Goal: Transaction & Acquisition: Purchase product/service

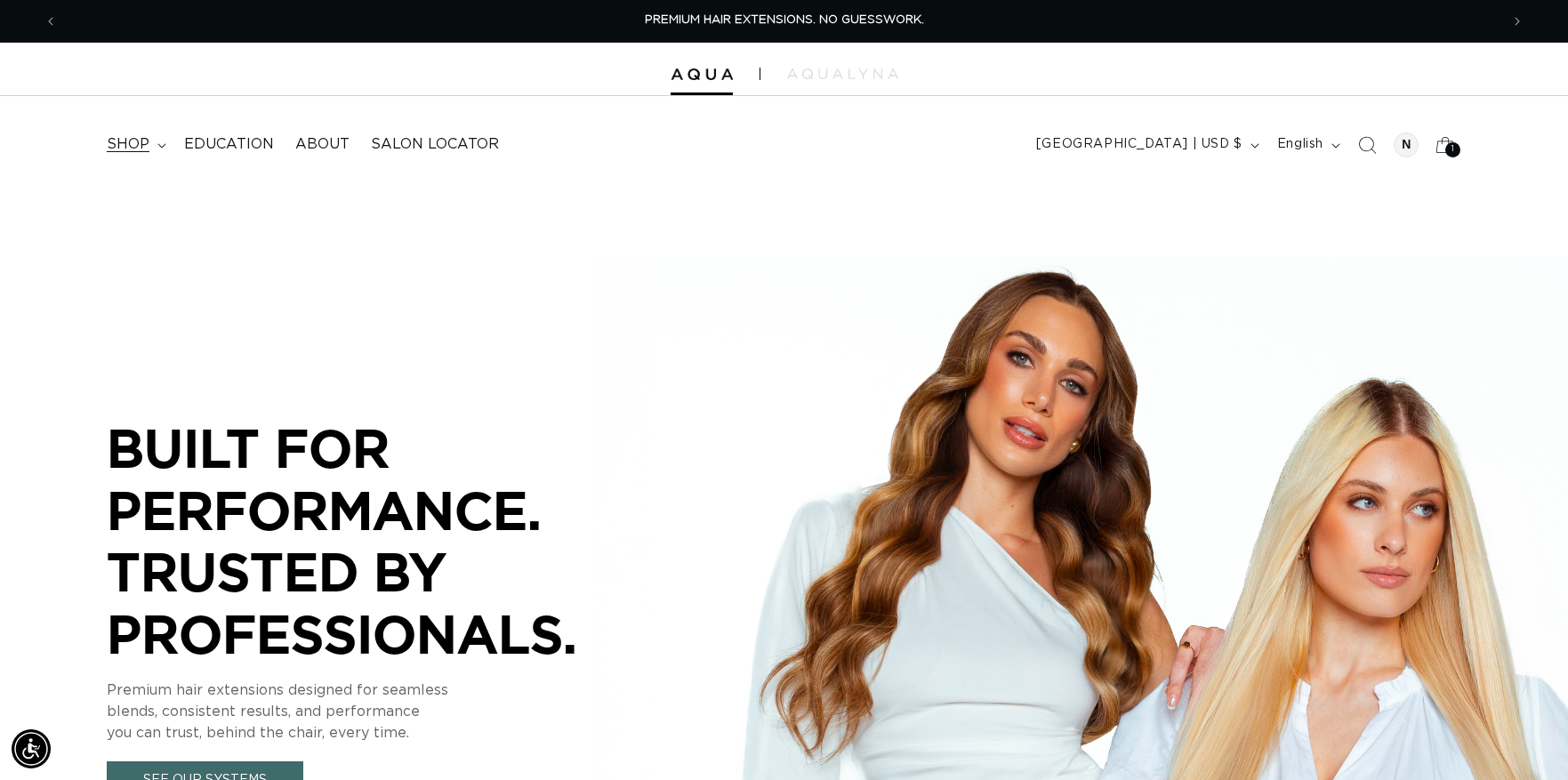
click at [154, 146] on summary "shop" at bounding box center [134, 144] width 77 height 40
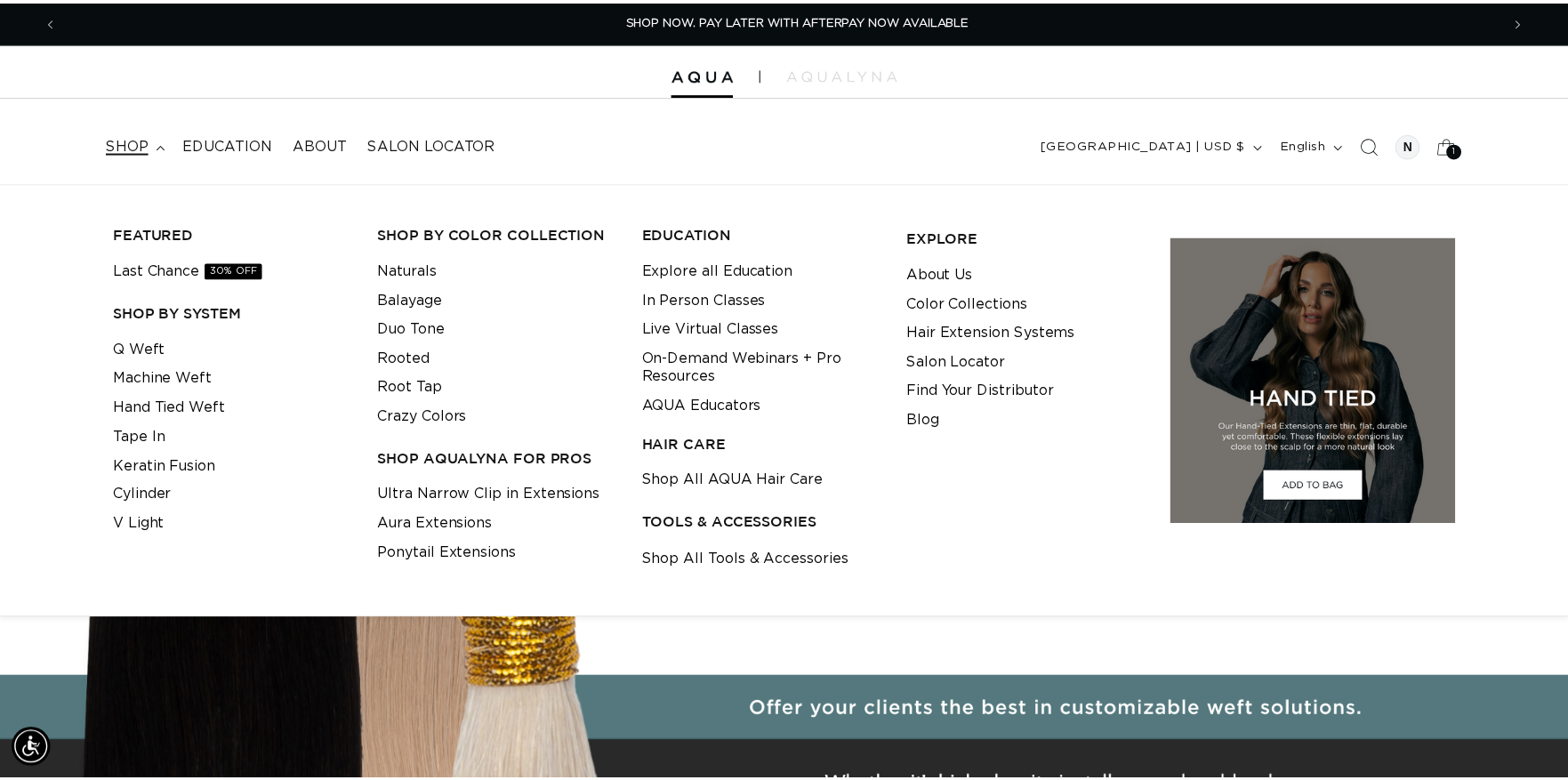
scroll to position [0, 1455]
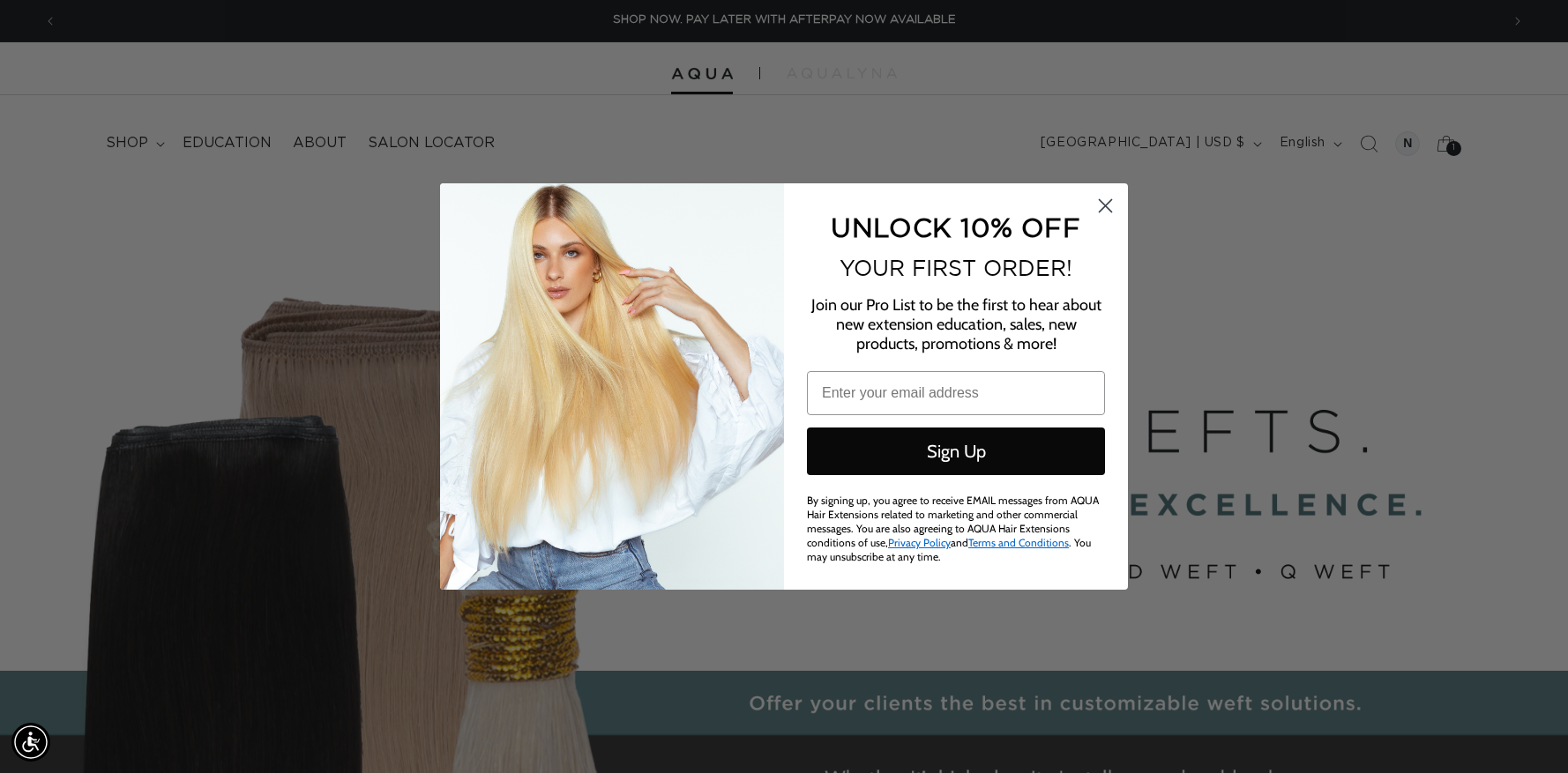
click at [1104, 212] on icon "Close dialog" at bounding box center [1105, 206] width 13 height 13
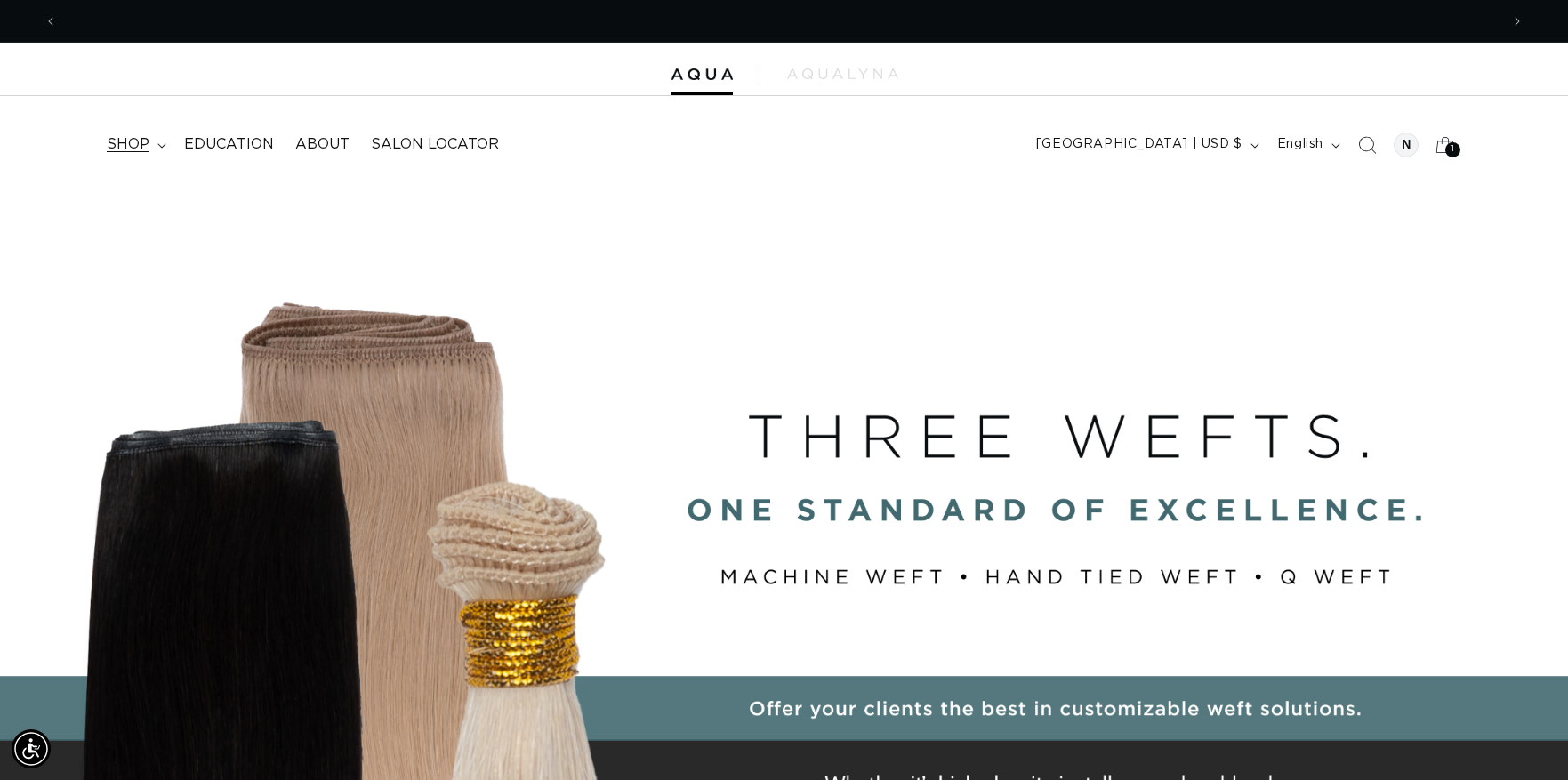
scroll to position [0, 2883]
click at [130, 143] on span "shop" at bounding box center [128, 144] width 43 height 19
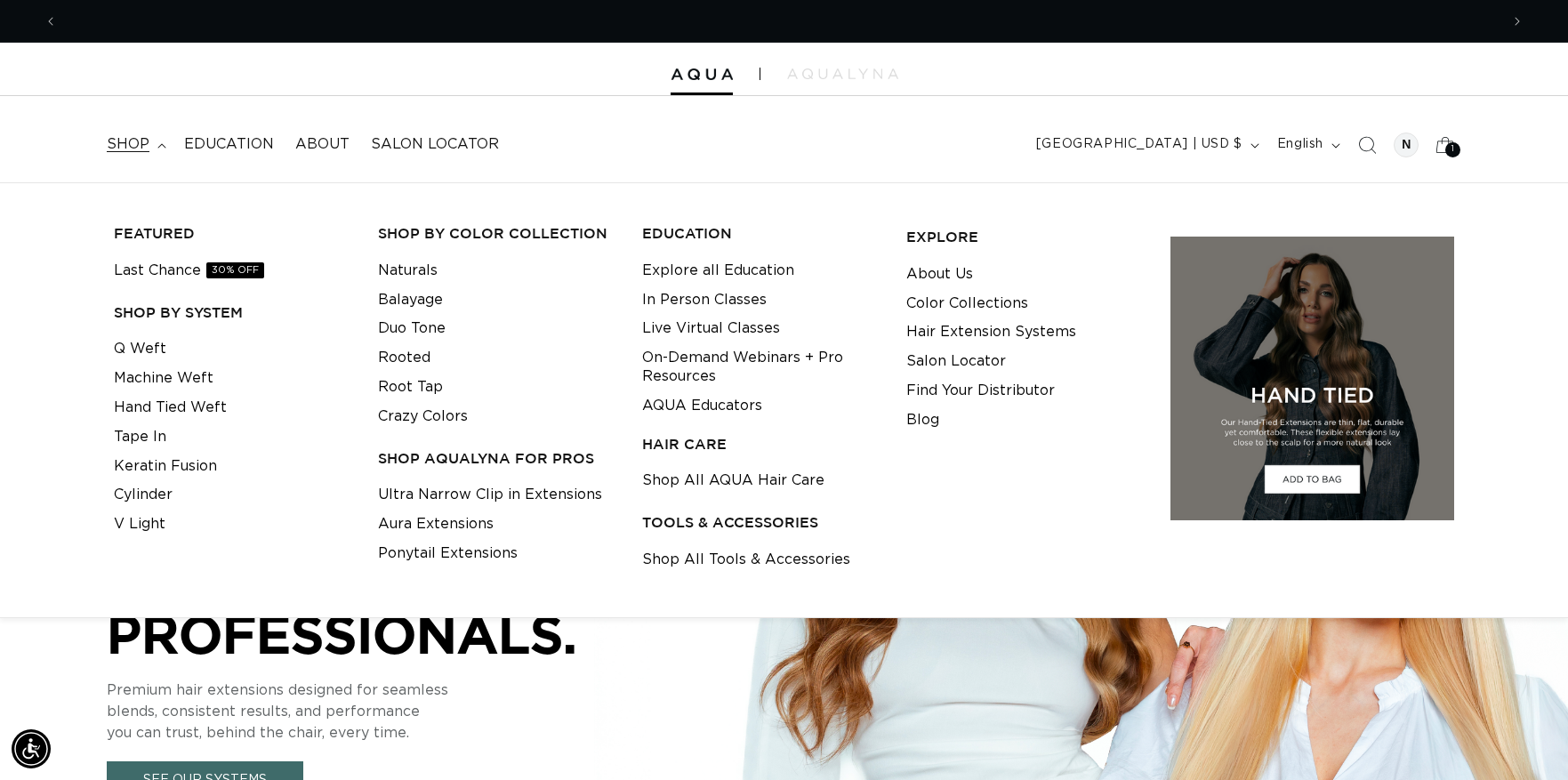
scroll to position [0, 0]
click at [176, 275] on link "Last Chance 30% OFF" at bounding box center [189, 271] width 150 height 29
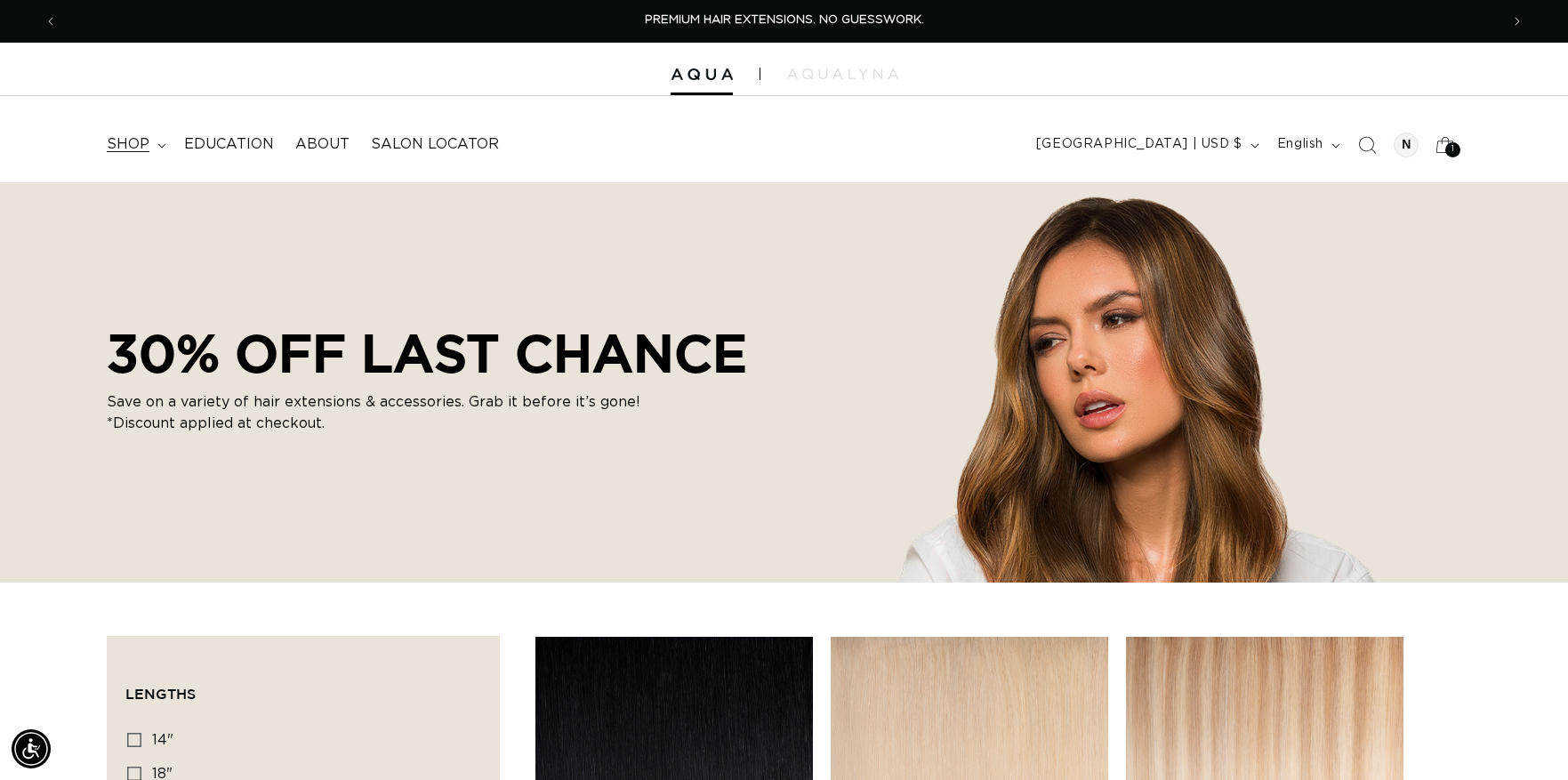
click at [139, 135] on span "shop" at bounding box center [128, 144] width 43 height 19
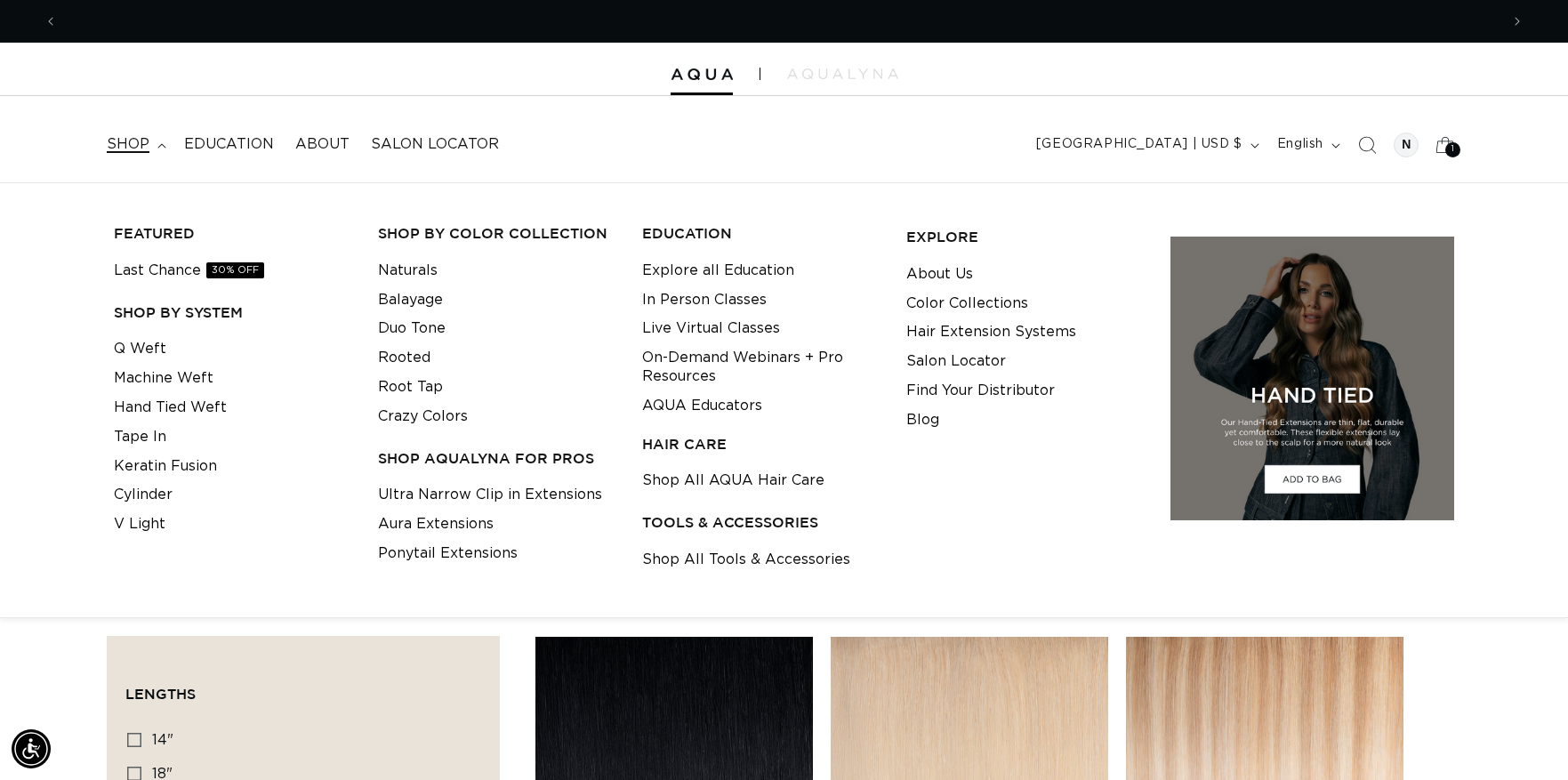
scroll to position [0, 2883]
click at [128, 433] on link "Tape In" at bounding box center [140, 437] width 53 height 29
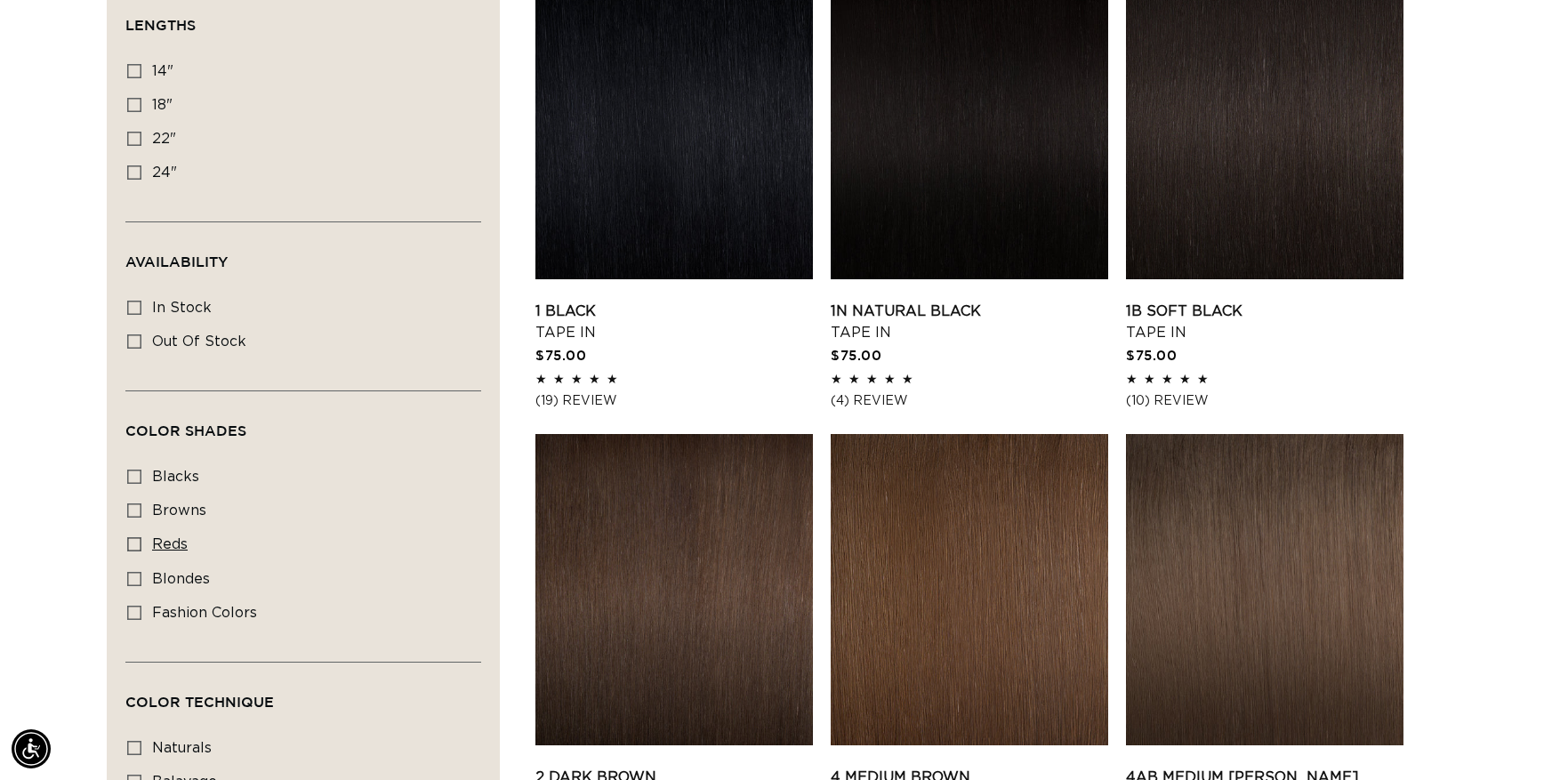
scroll to position [0, 1441]
click at [132, 586] on icon at bounding box center [134, 579] width 15 height 15
click at [132, 586] on input "blondes blondes (29 products)" at bounding box center [134, 579] width 15 height 15
checkbox input "true"
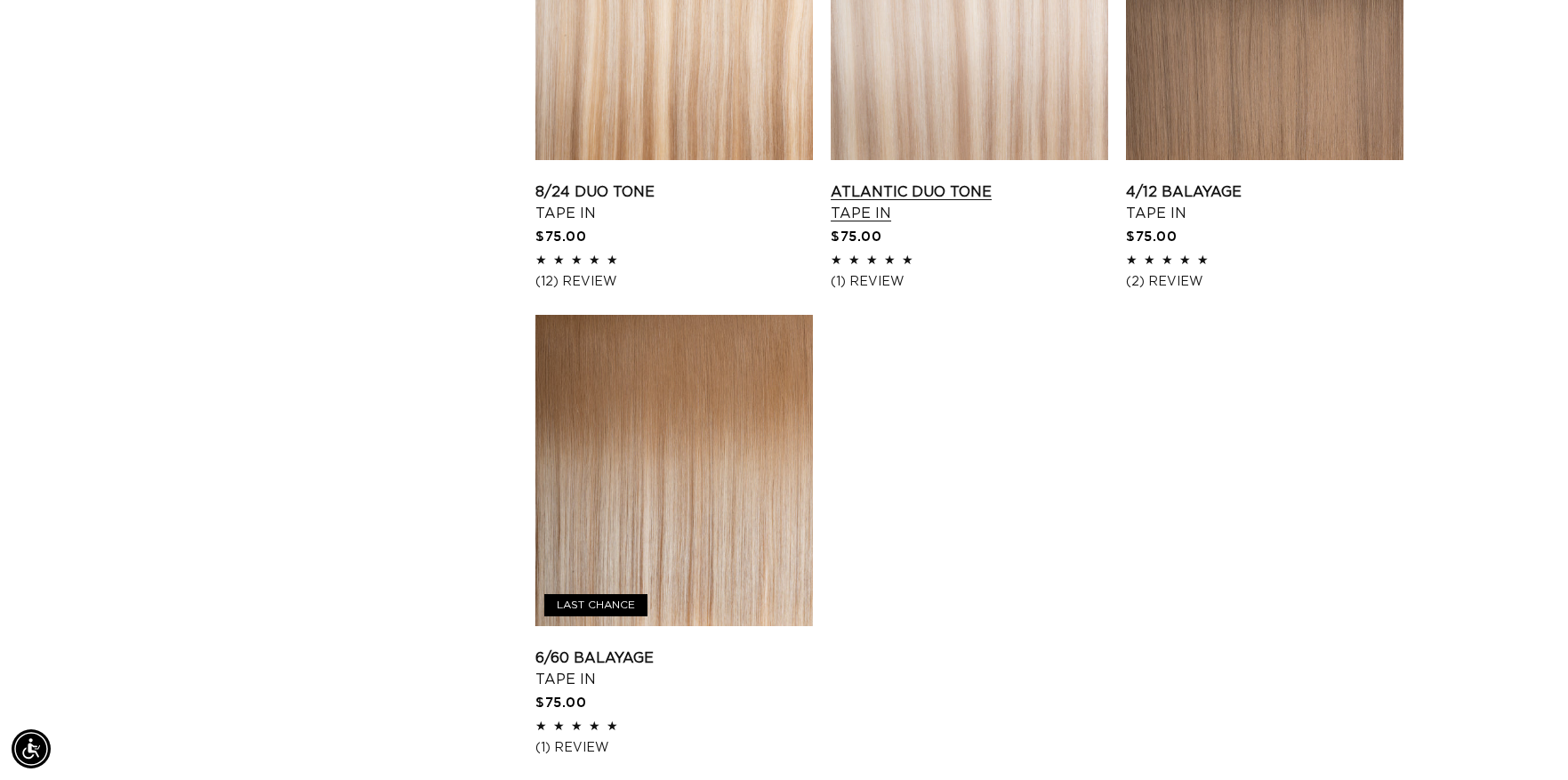
scroll to position [0, 1441]
click at [722, 648] on link "6/60 Balayage Tape In" at bounding box center [674, 669] width 277 height 43
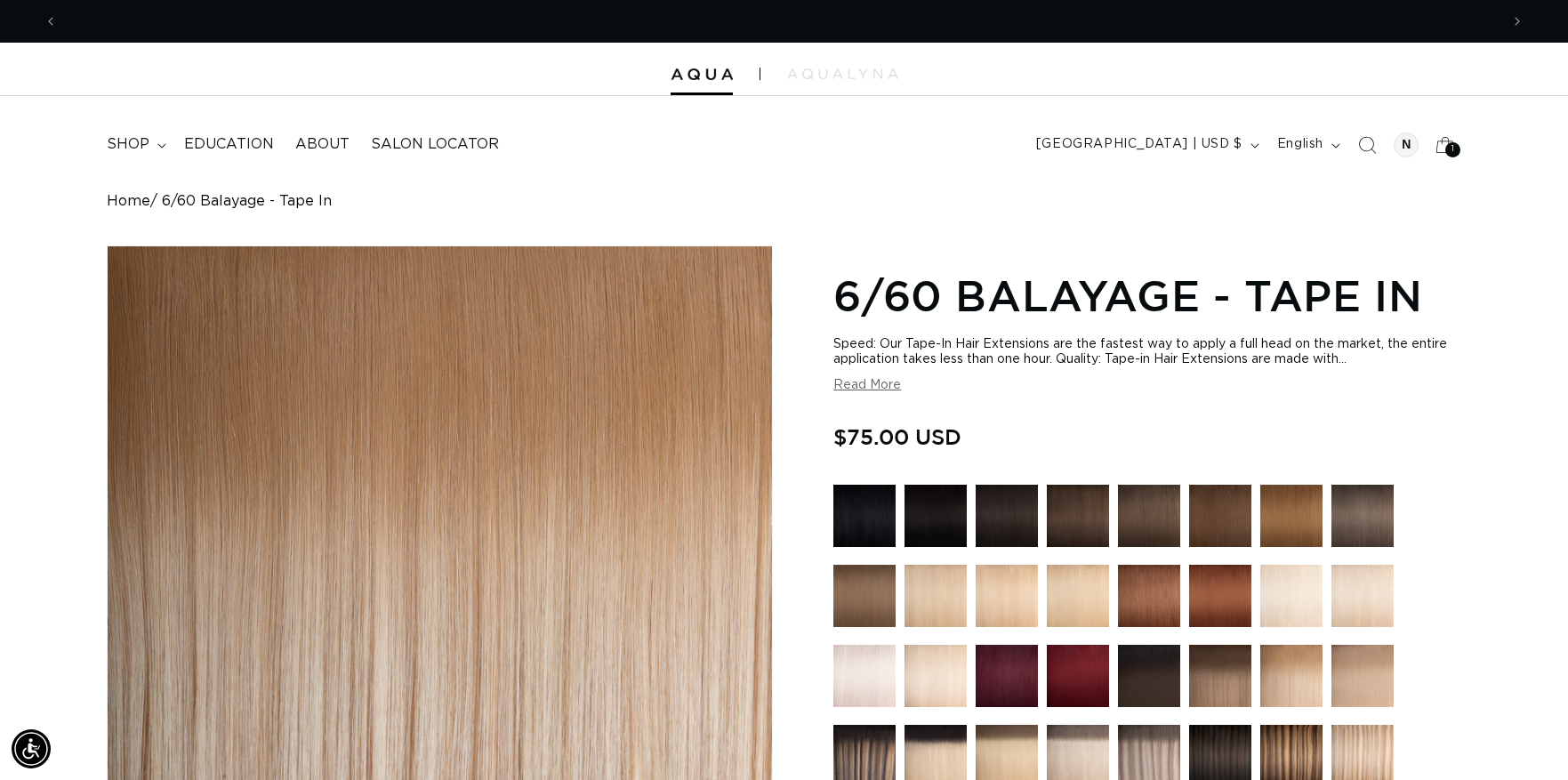
scroll to position [0, 2883]
click at [877, 379] on button "Read More" at bounding box center [866, 386] width 67 height 16
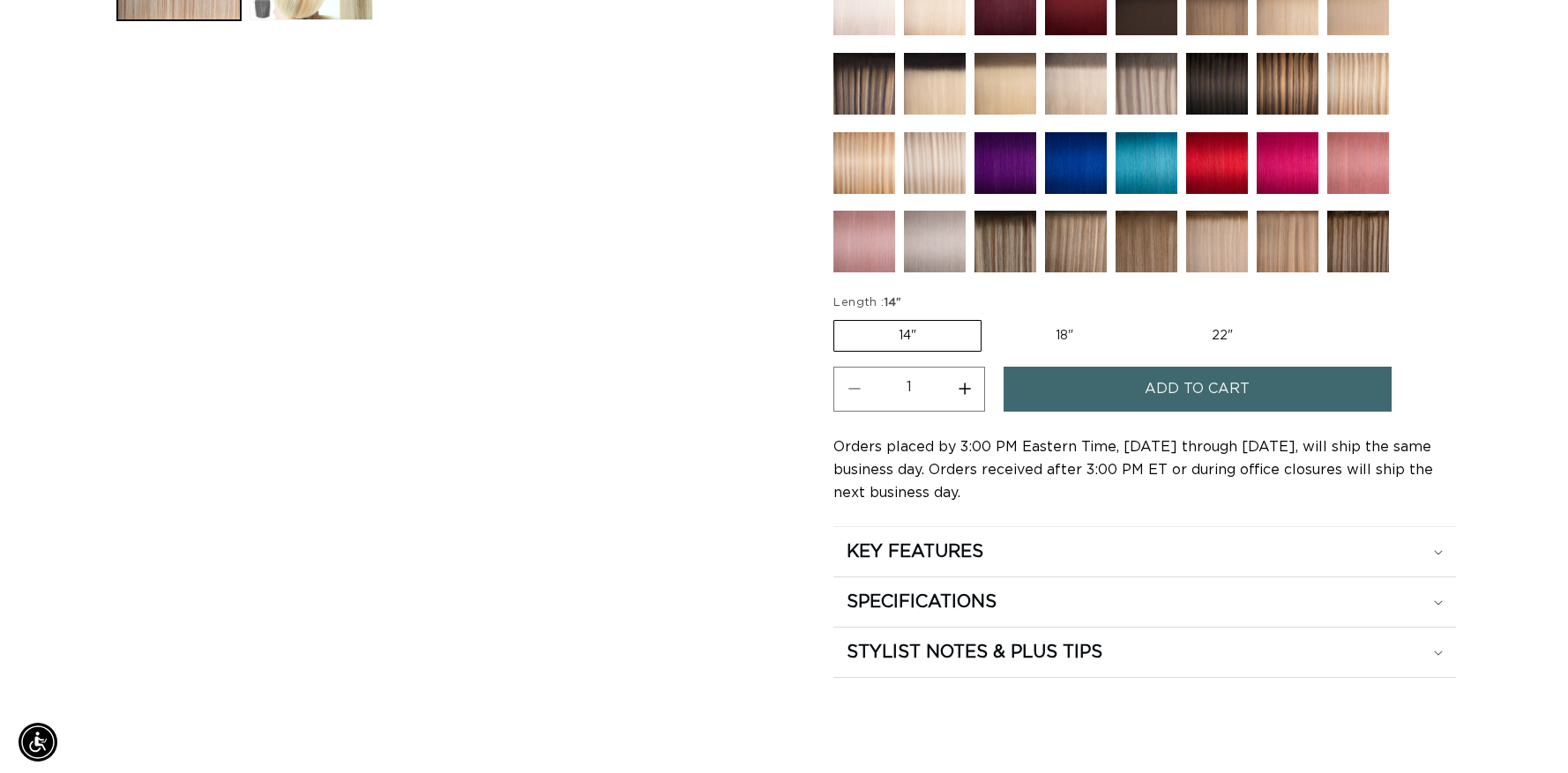
scroll to position [931, 0]
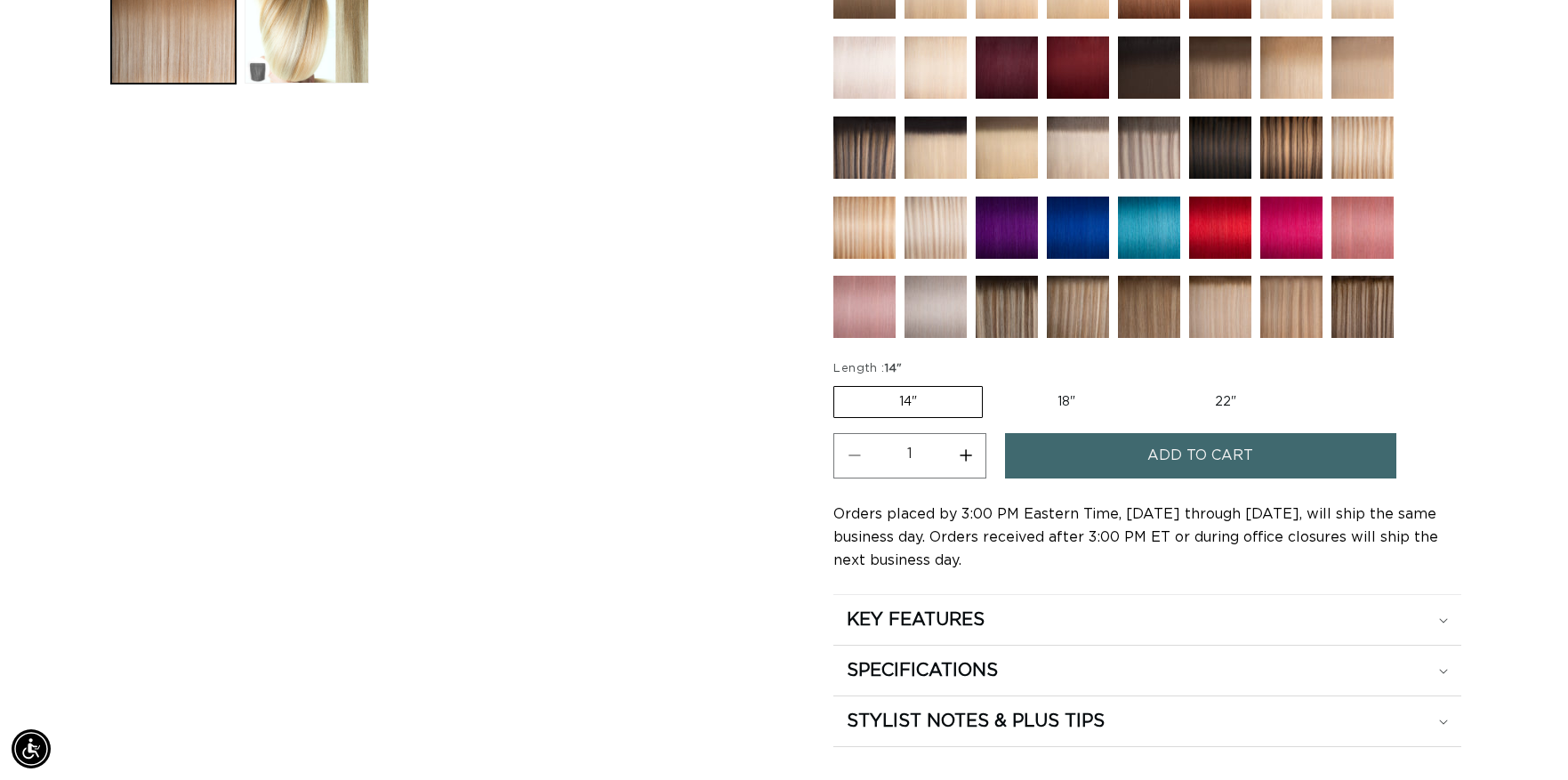
click at [1114, 467] on button "Add to cart" at bounding box center [1201, 456] width 391 height 46
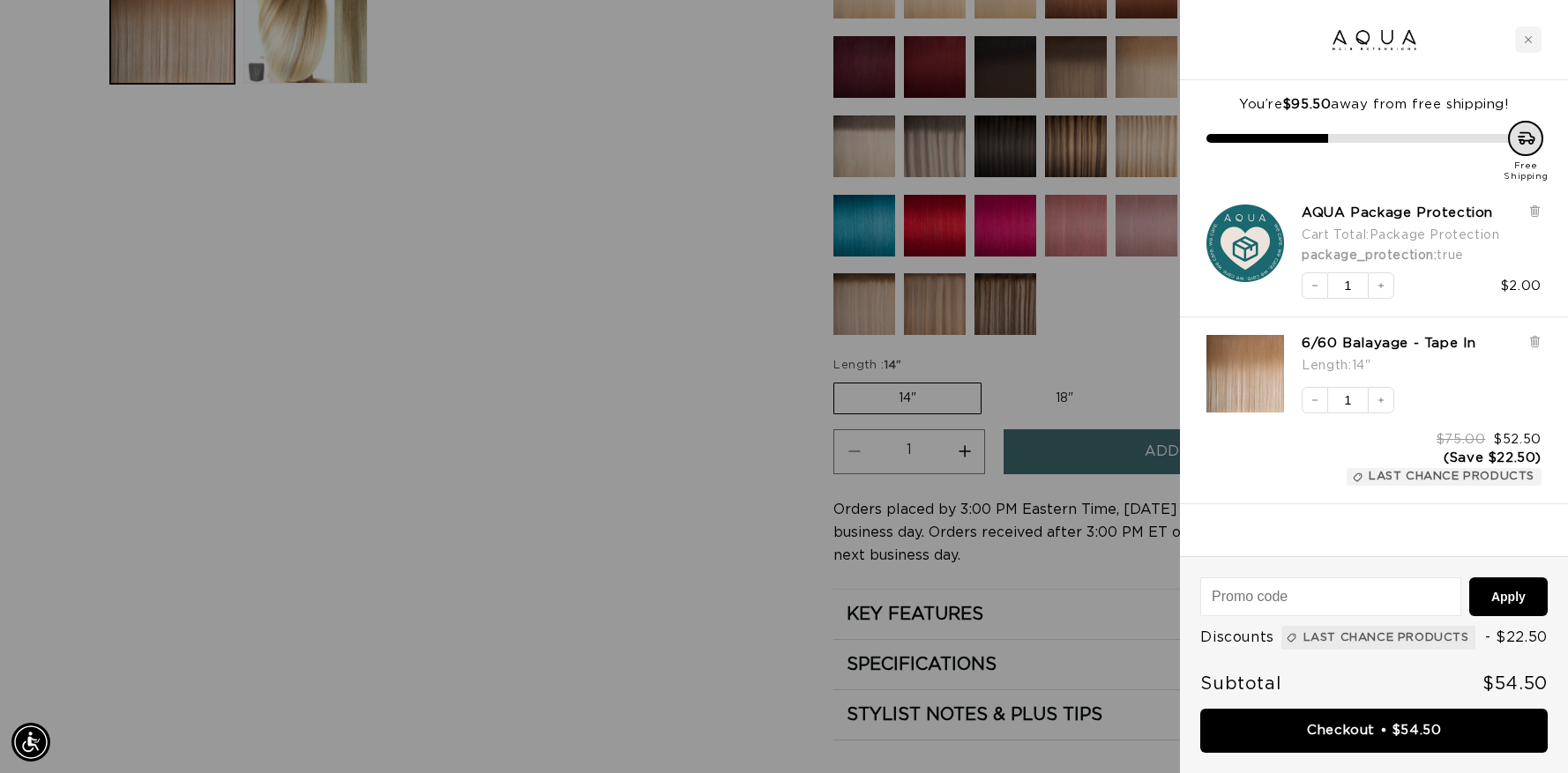
click at [621, 360] on div at bounding box center [784, 386] width 1568 height 773
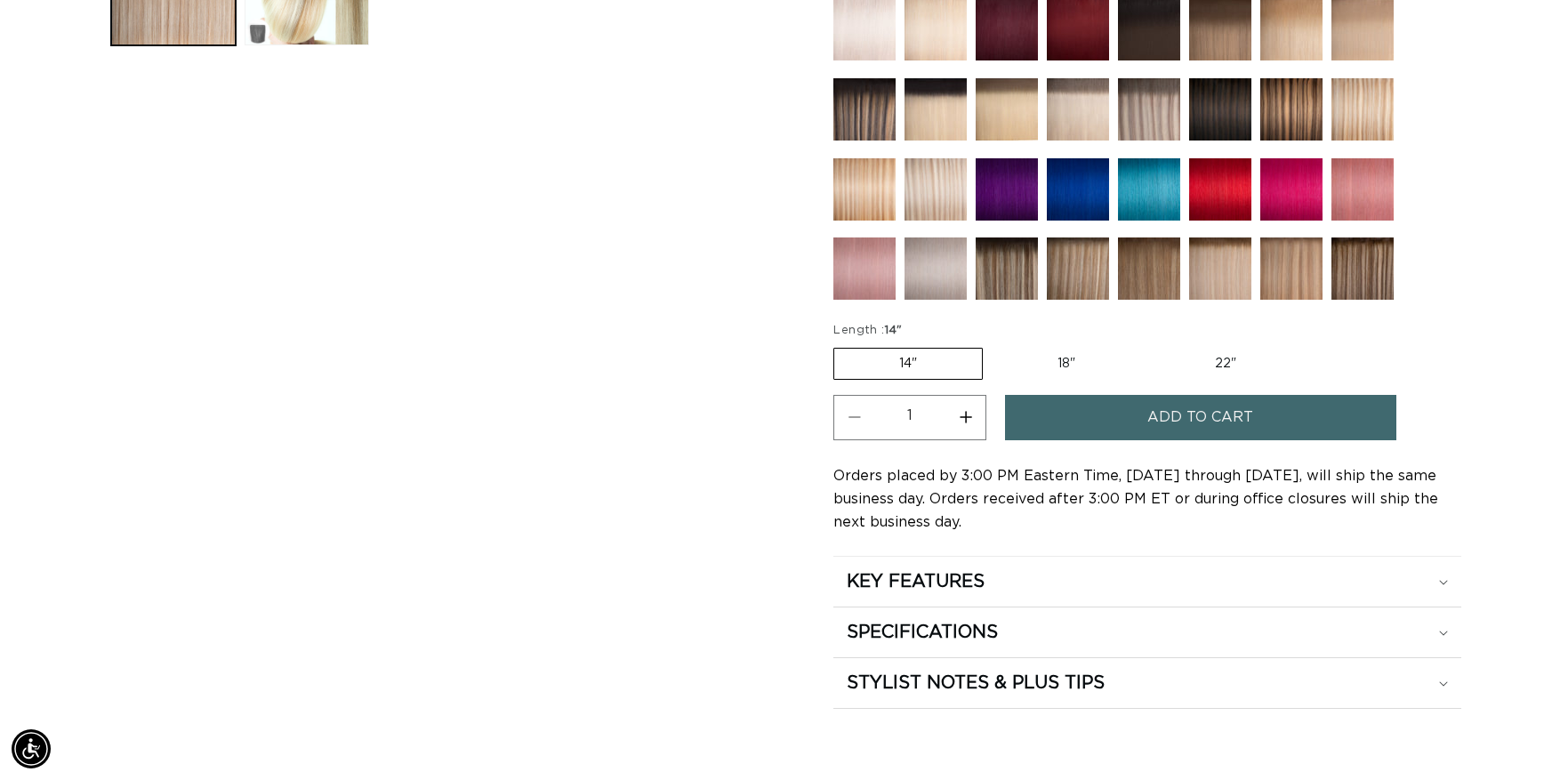
scroll to position [1251, 0]
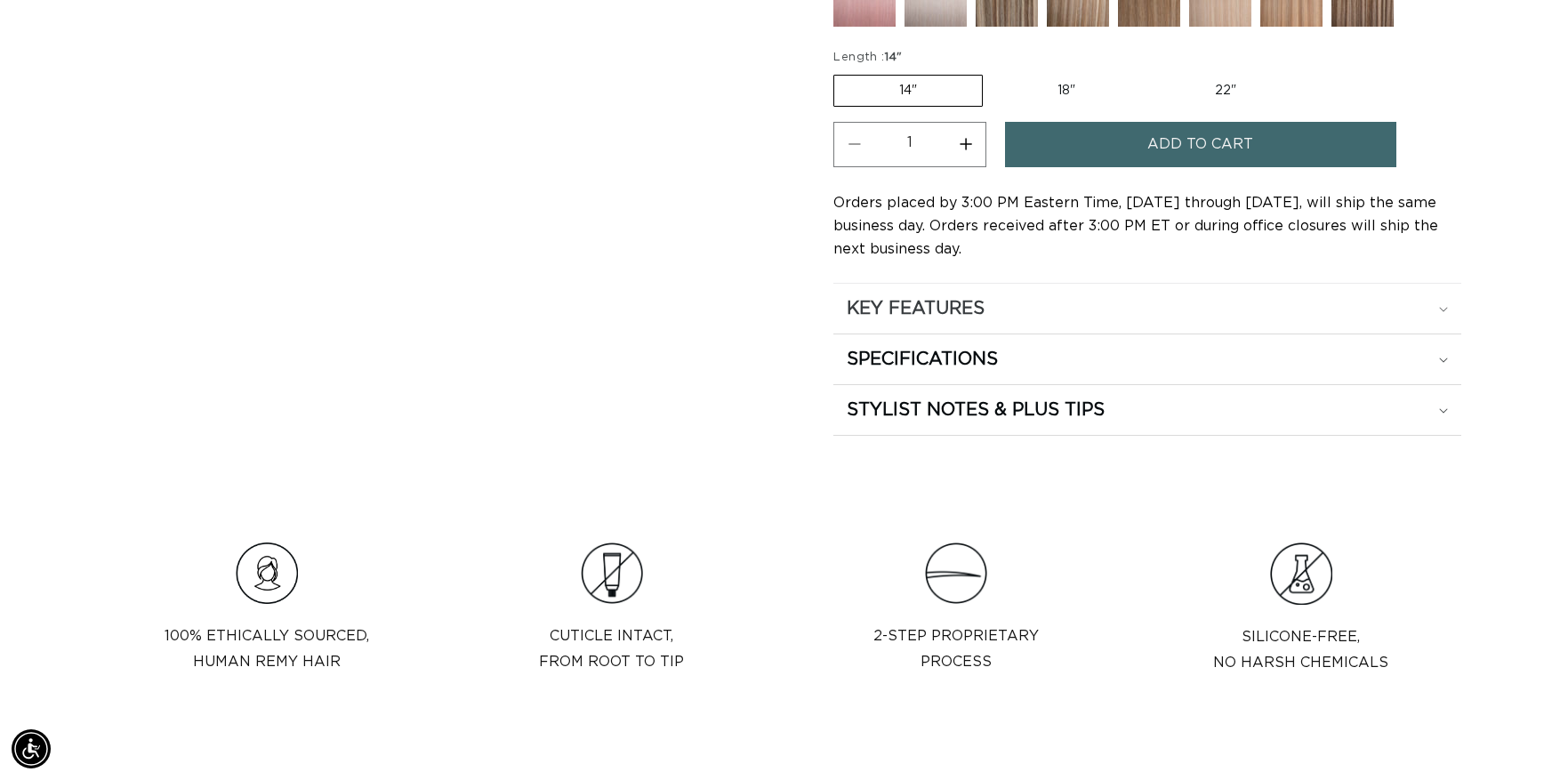
click at [909, 318] on h2 "KEY FEATURES" at bounding box center [916, 309] width 138 height 23
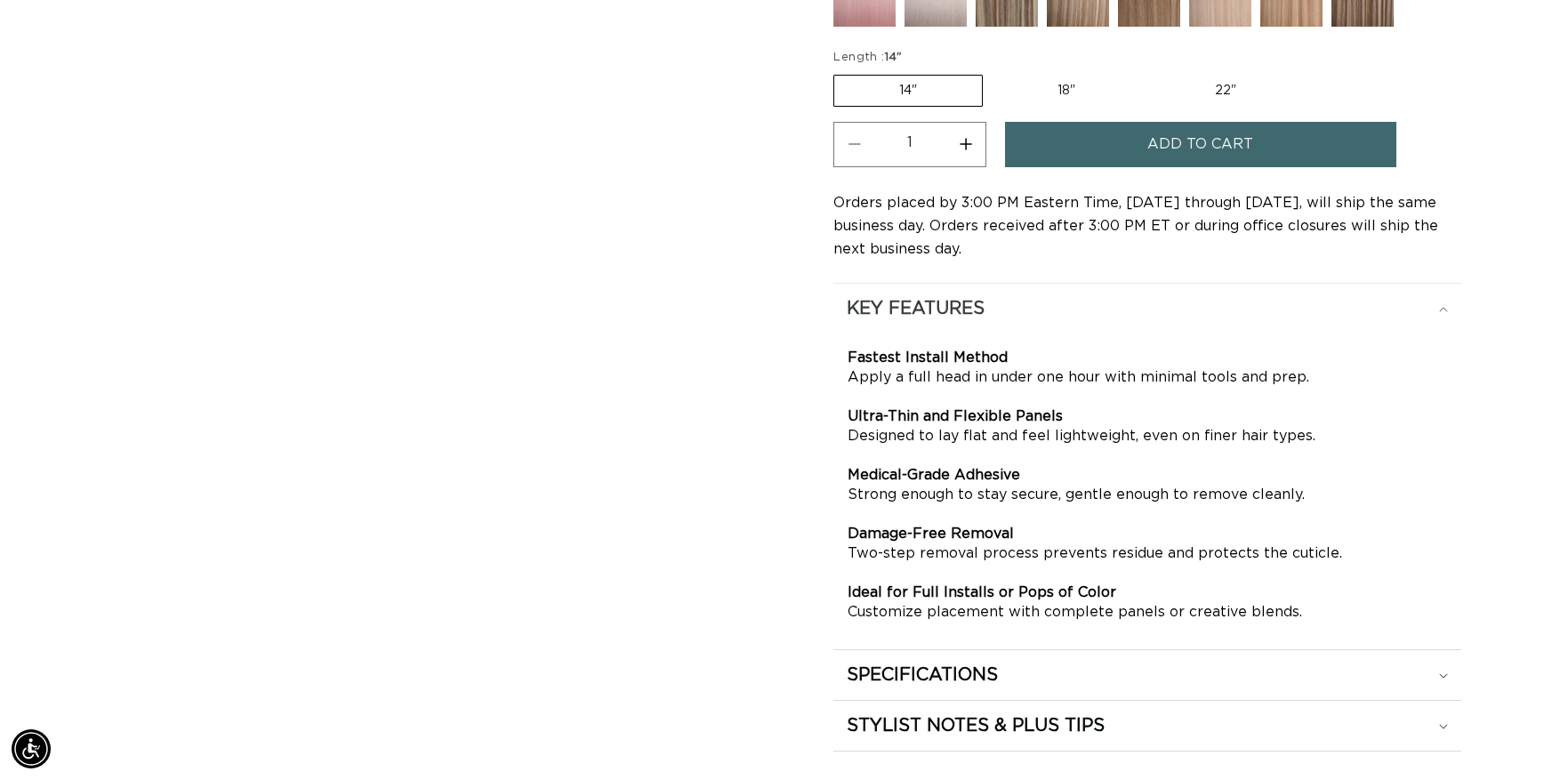
scroll to position [0, 2883]
click at [912, 318] on h2 "KEY FEATURES" at bounding box center [916, 309] width 138 height 23
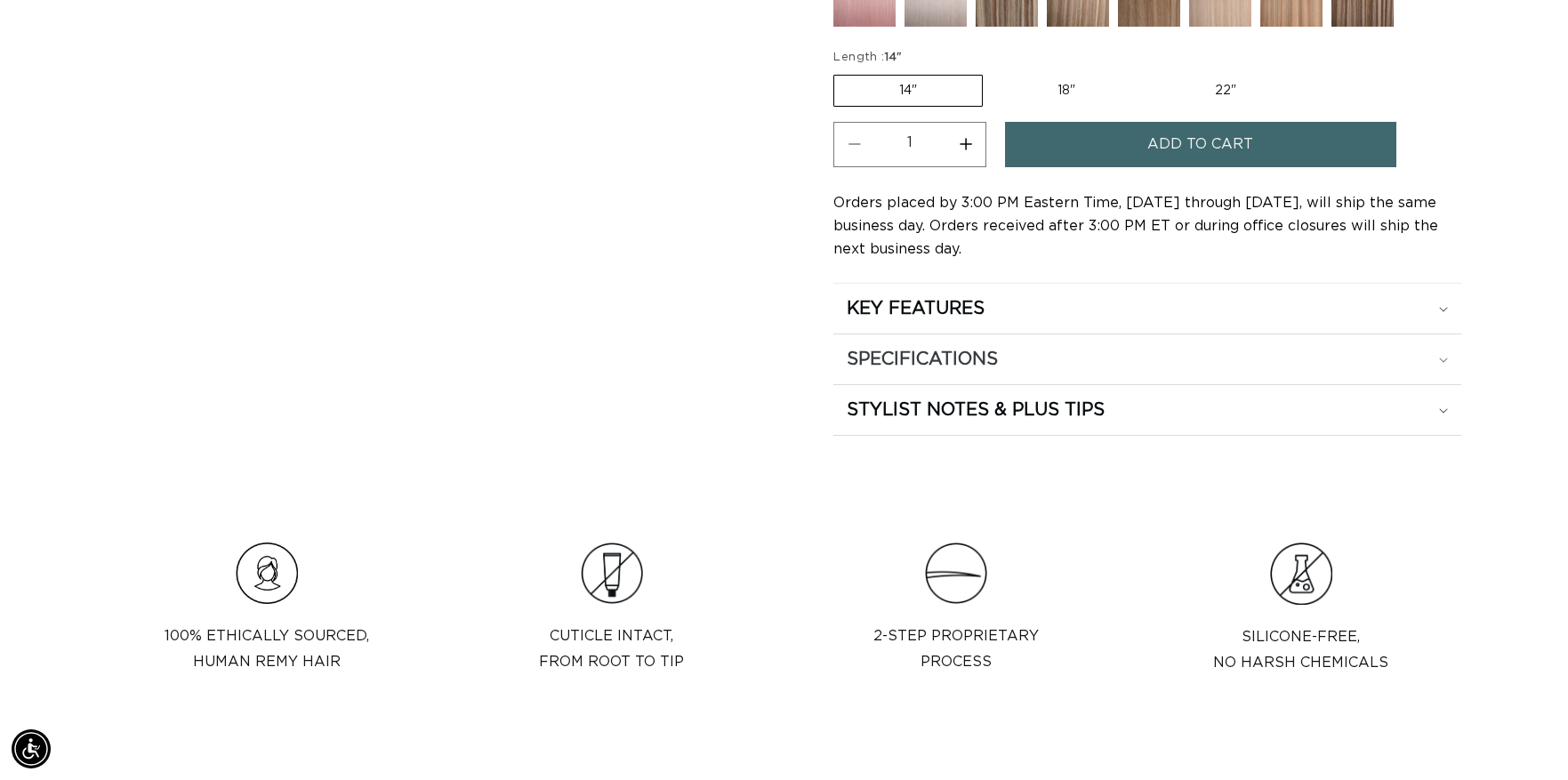
click at [939, 370] on summary "SPECIFICATIONS" at bounding box center [1147, 359] width 628 height 50
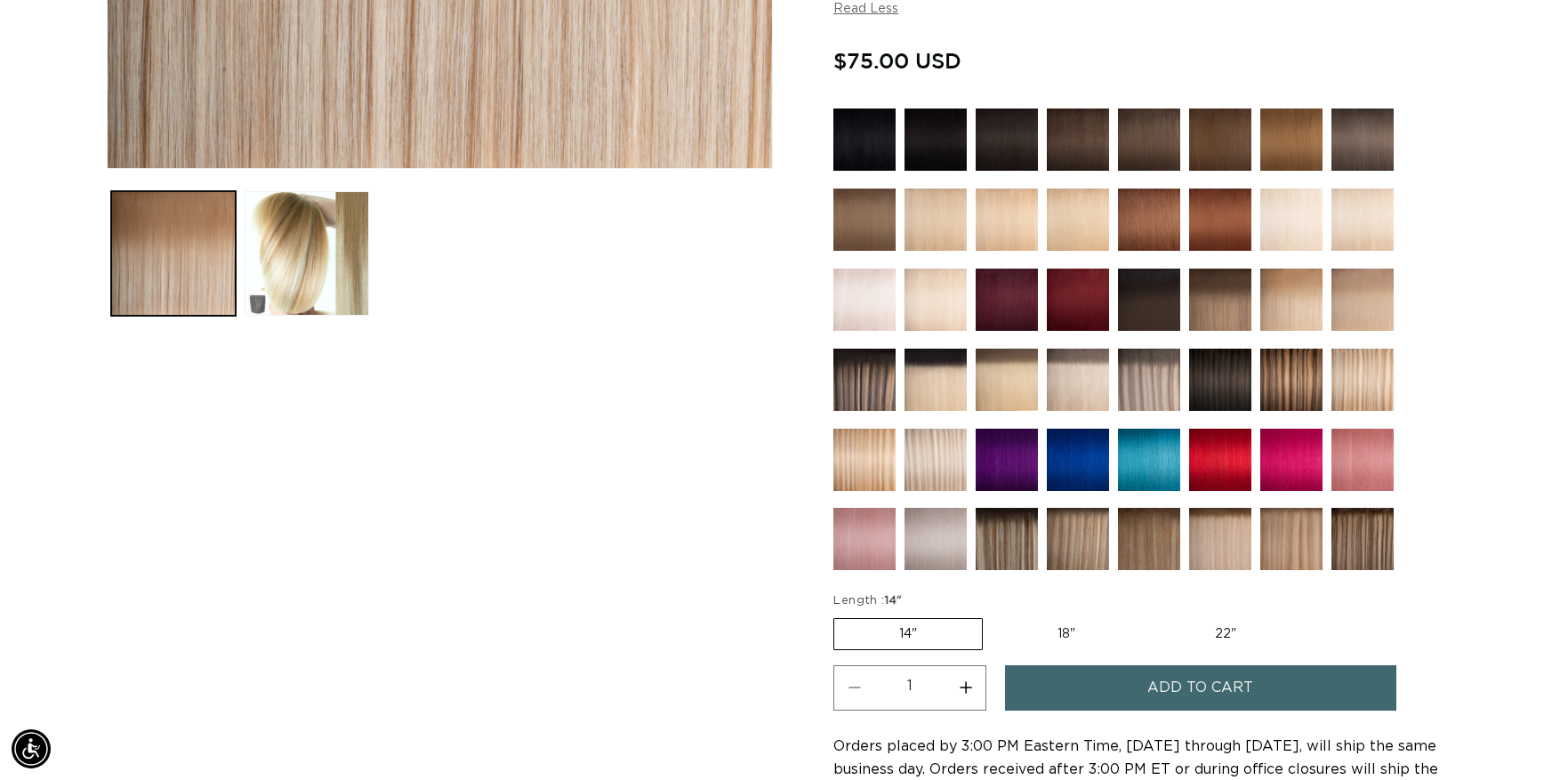
scroll to position [797, 0]
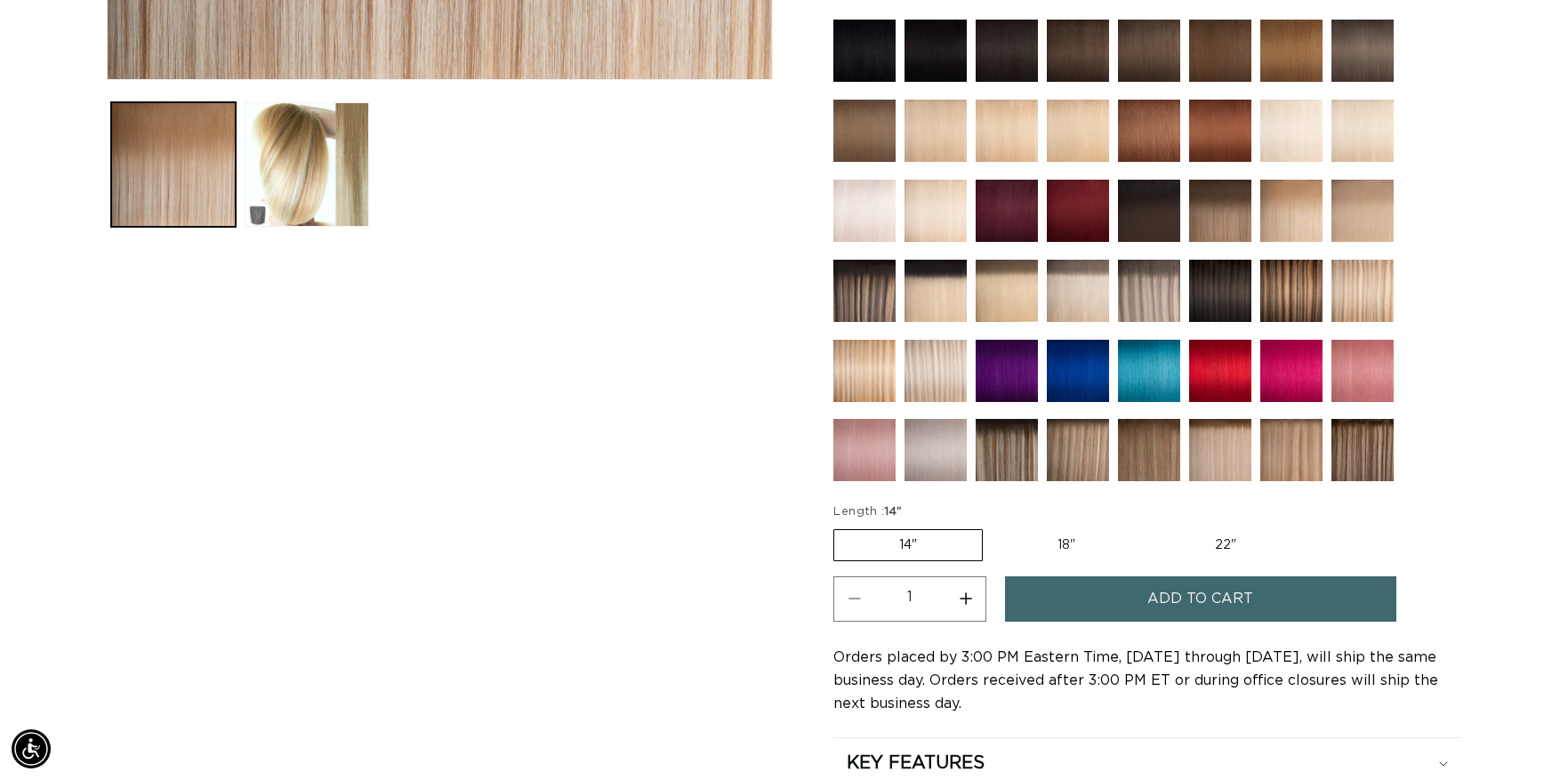
click at [973, 599] on button "Increase quantity for 6/60 Balayage - Tape In" at bounding box center [965, 599] width 40 height 46
type input "2"
